Goal: Transaction & Acquisition: Purchase product/service

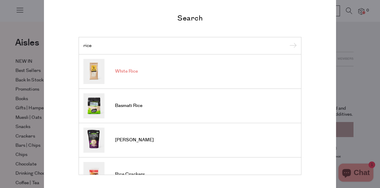
type input "rice"
click at [126, 71] on span "White Rice" at bounding box center [126, 71] width 23 height 6
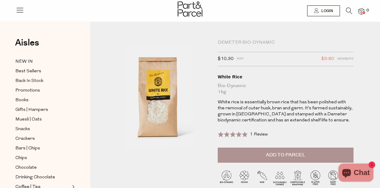
click at [353, 8] on li "0" at bounding box center [358, 12] width 12 height 8
click at [348, 9] on icon at bounding box center [349, 11] width 6 height 7
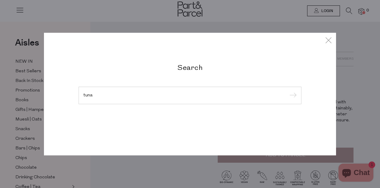
type input "tuna"
click at [292, 96] on input "submit" at bounding box center [291, 95] width 9 height 9
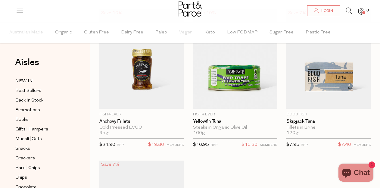
scroll to position [57, 0]
